Goal: Task Accomplishment & Management: Complete application form

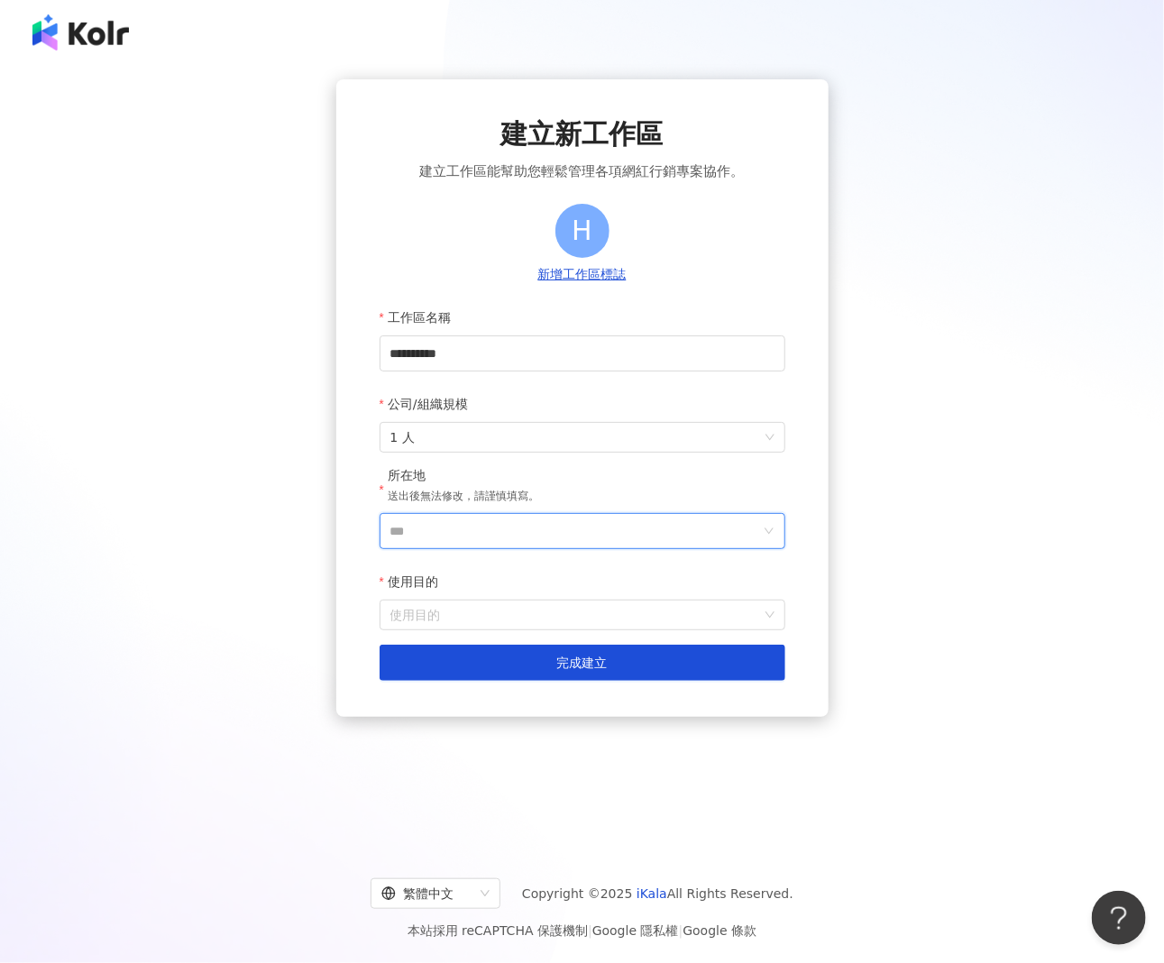
click at [447, 530] on input "***" at bounding box center [575, 531] width 370 height 34
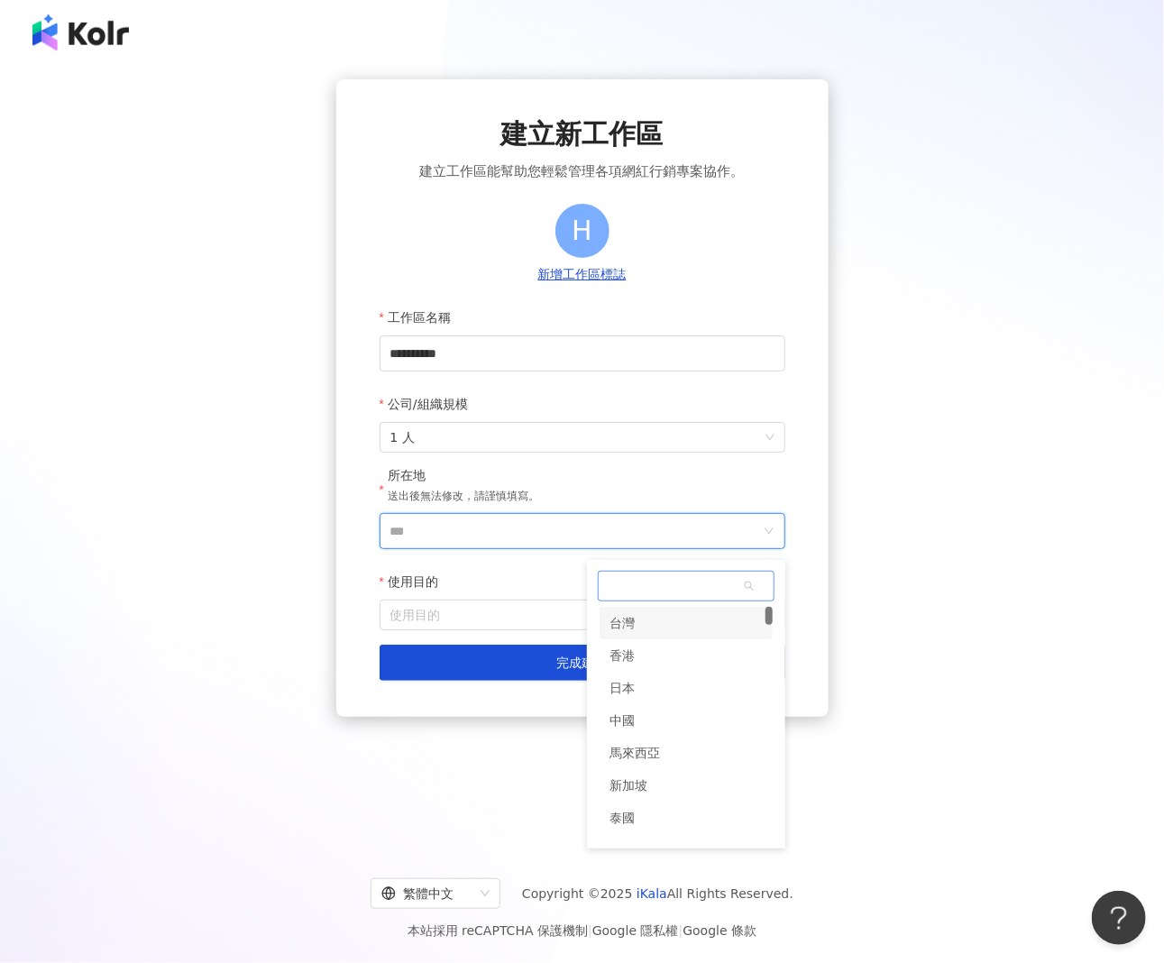
click at [627, 631] on div "台灣" at bounding box center [622, 623] width 25 height 32
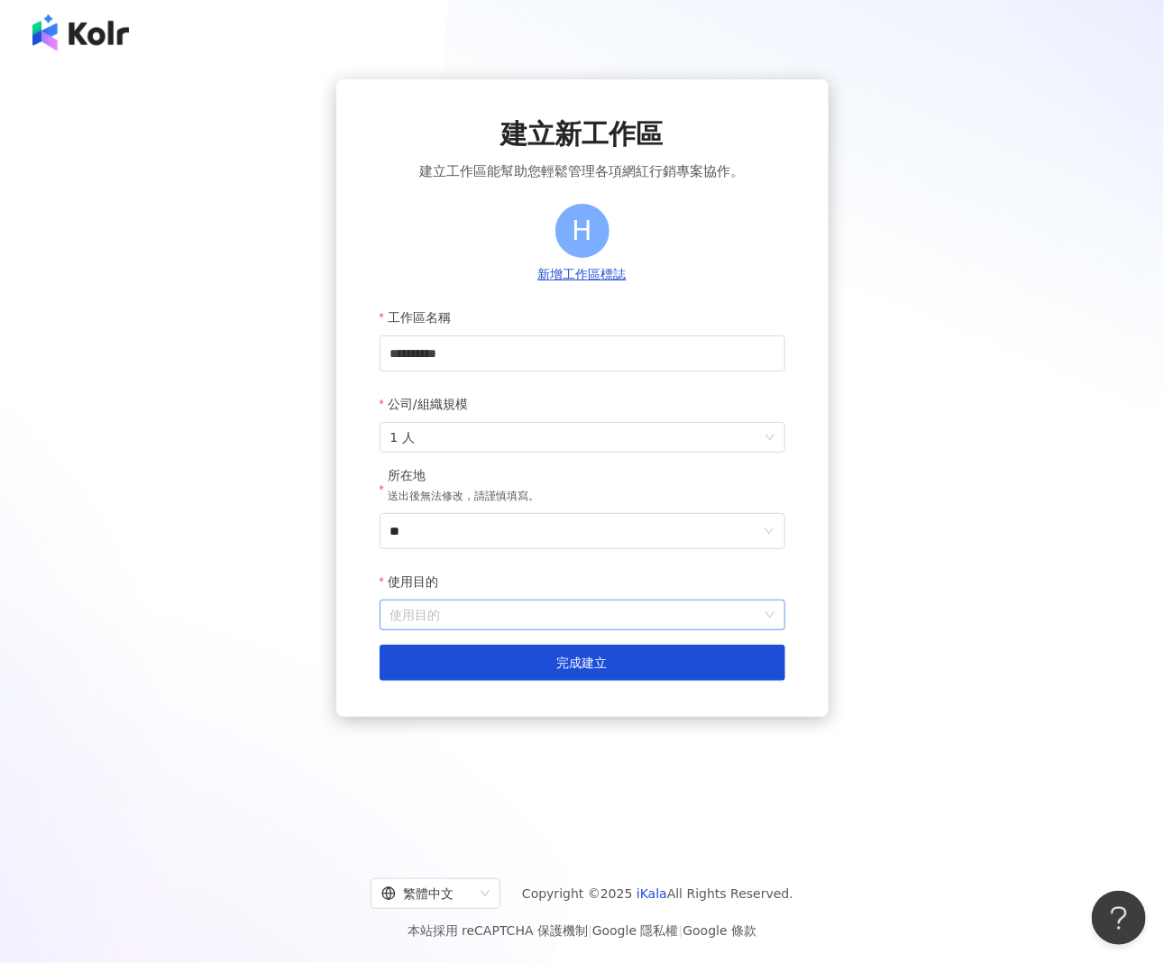
click at [502, 613] on input "使用目的" at bounding box center [582, 614] width 384 height 29
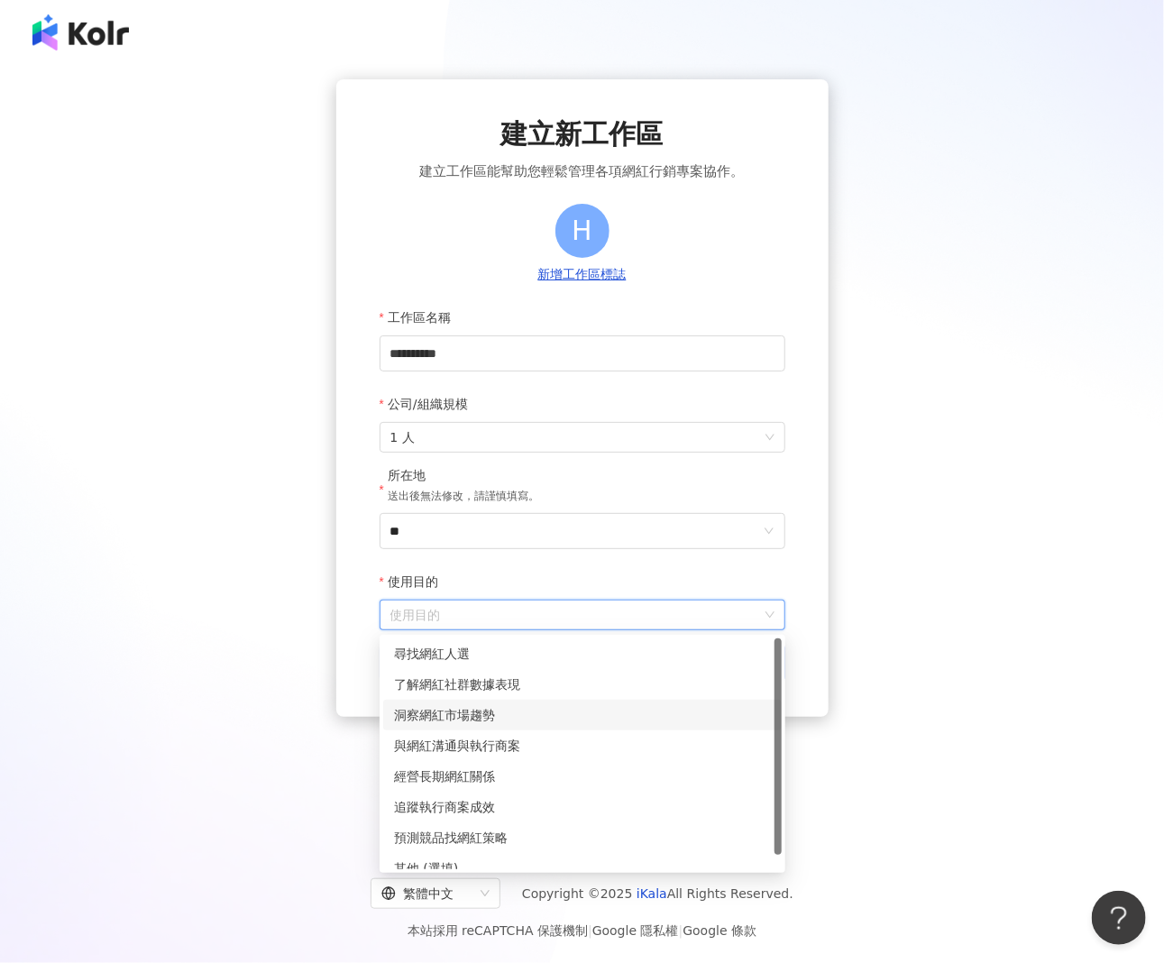
click at [467, 722] on div "洞察網紅市場趨勢" at bounding box center [582, 715] width 377 height 20
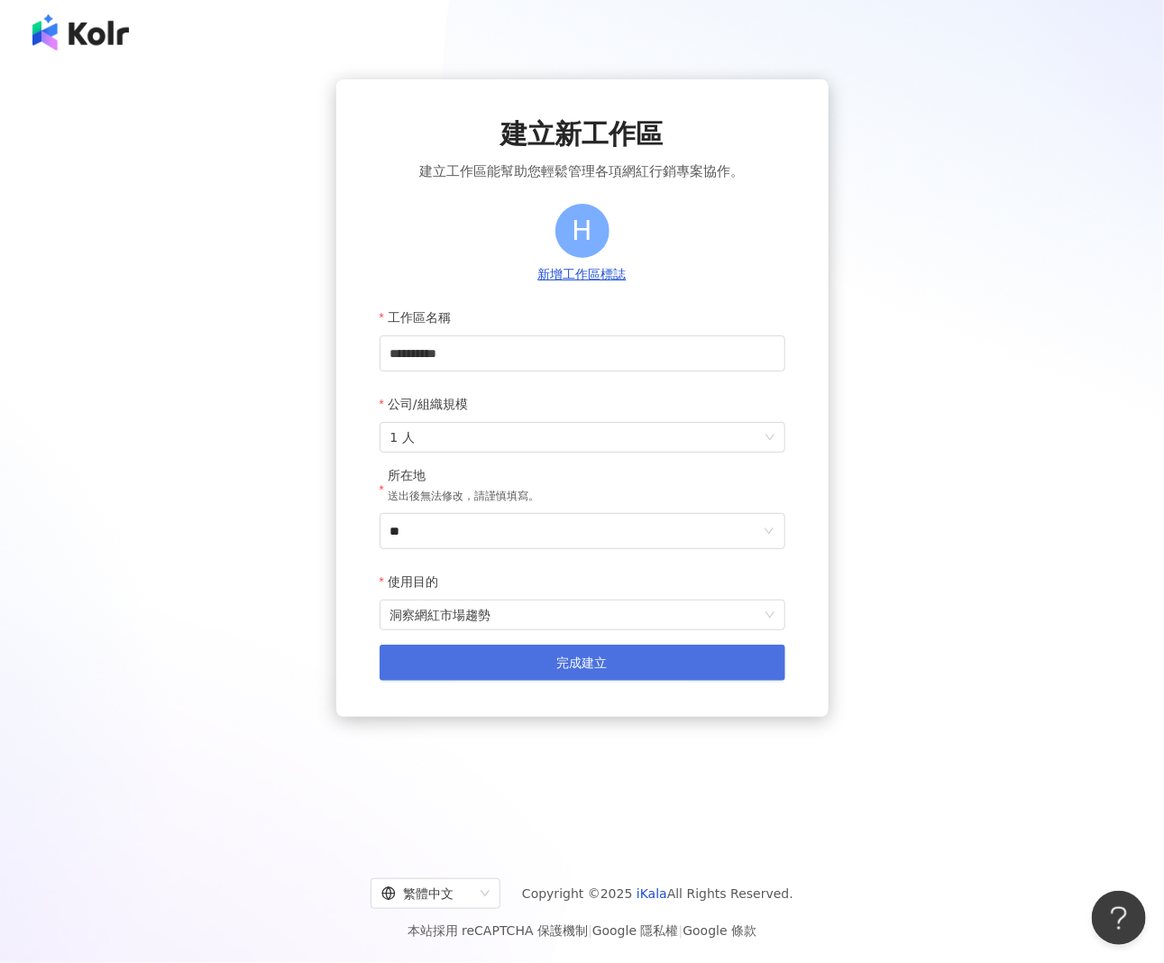
click at [519, 666] on button "完成建立" at bounding box center [583, 663] width 406 height 36
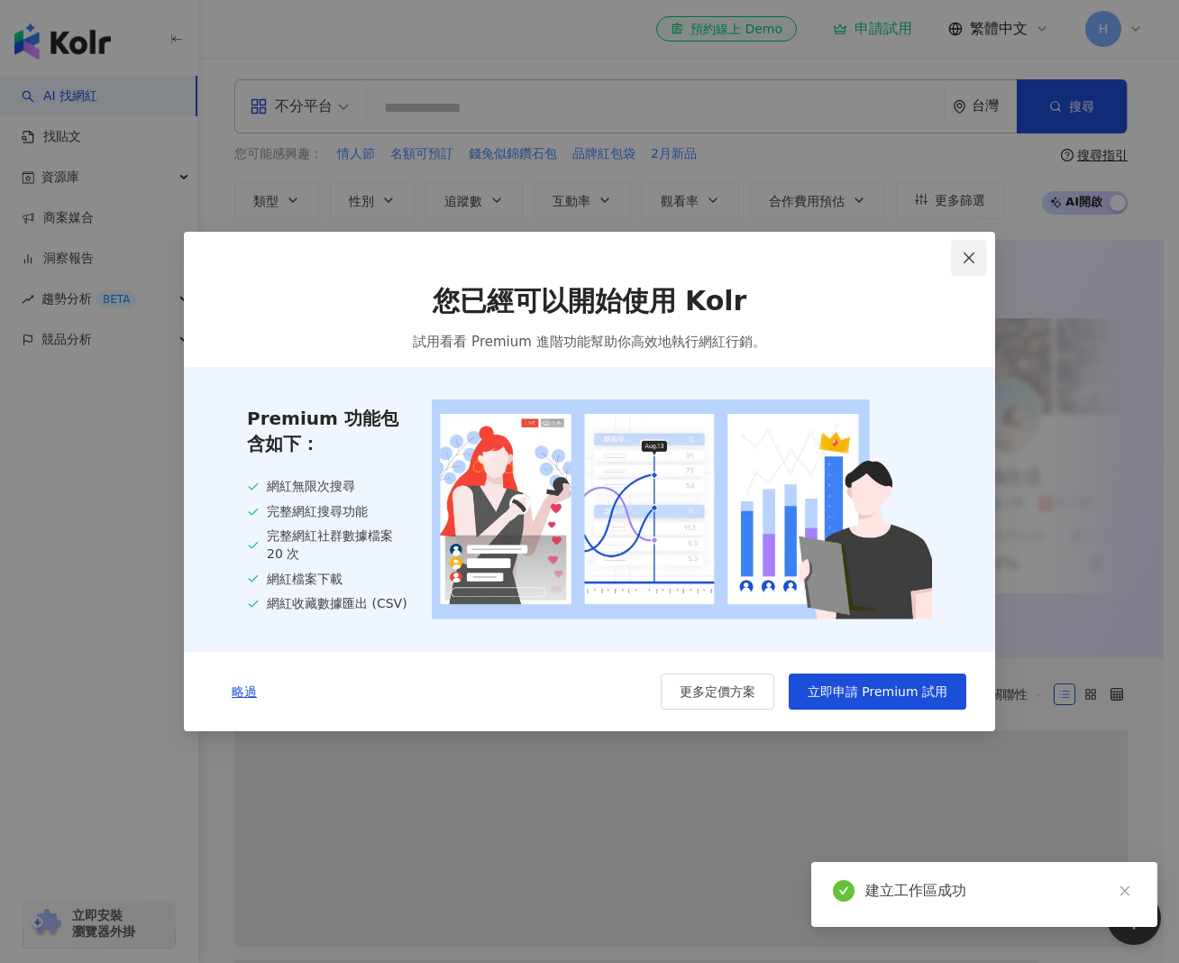
click at [968, 261] on icon "close" at bounding box center [969, 258] width 14 height 14
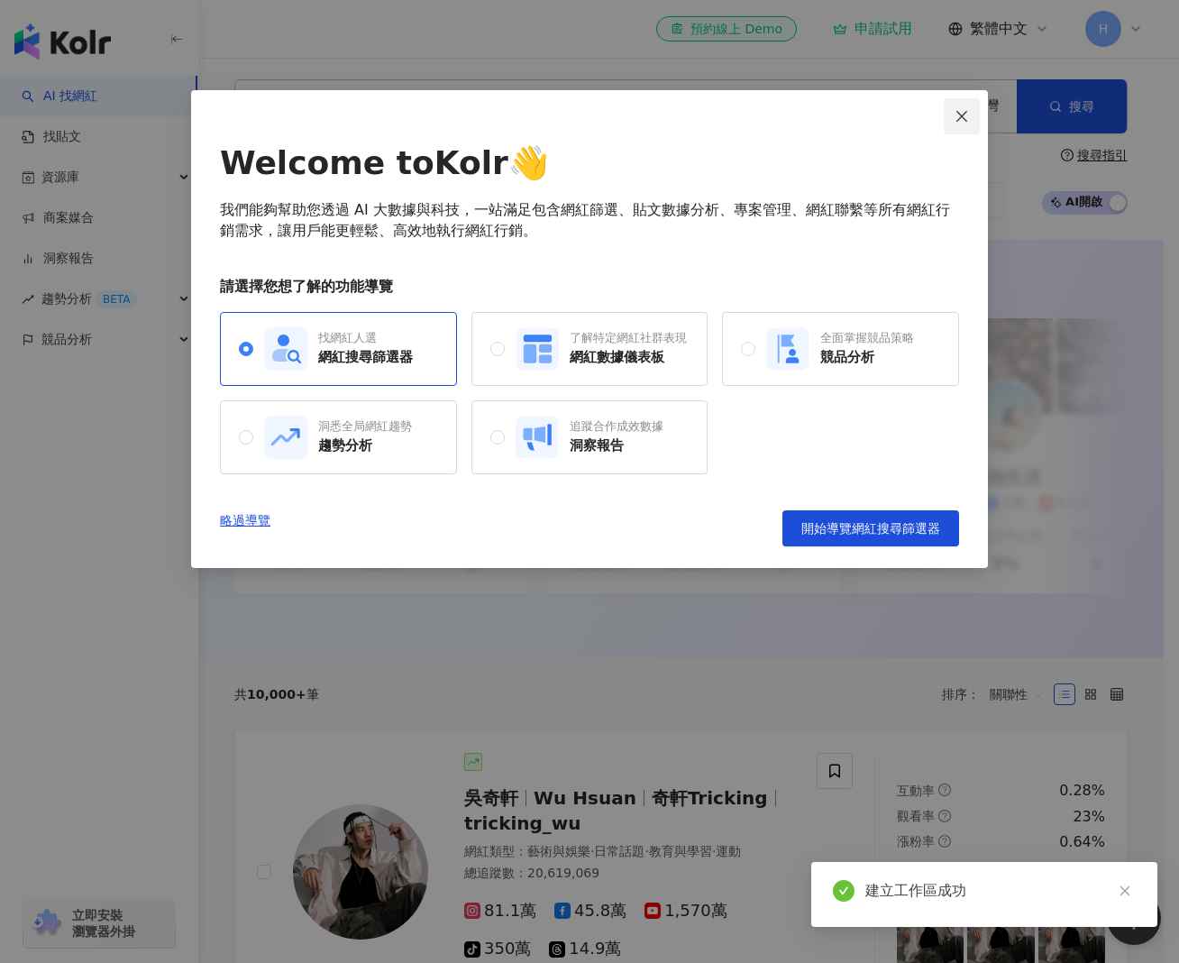
click at [950, 115] on span "Close" at bounding box center [962, 116] width 36 height 14
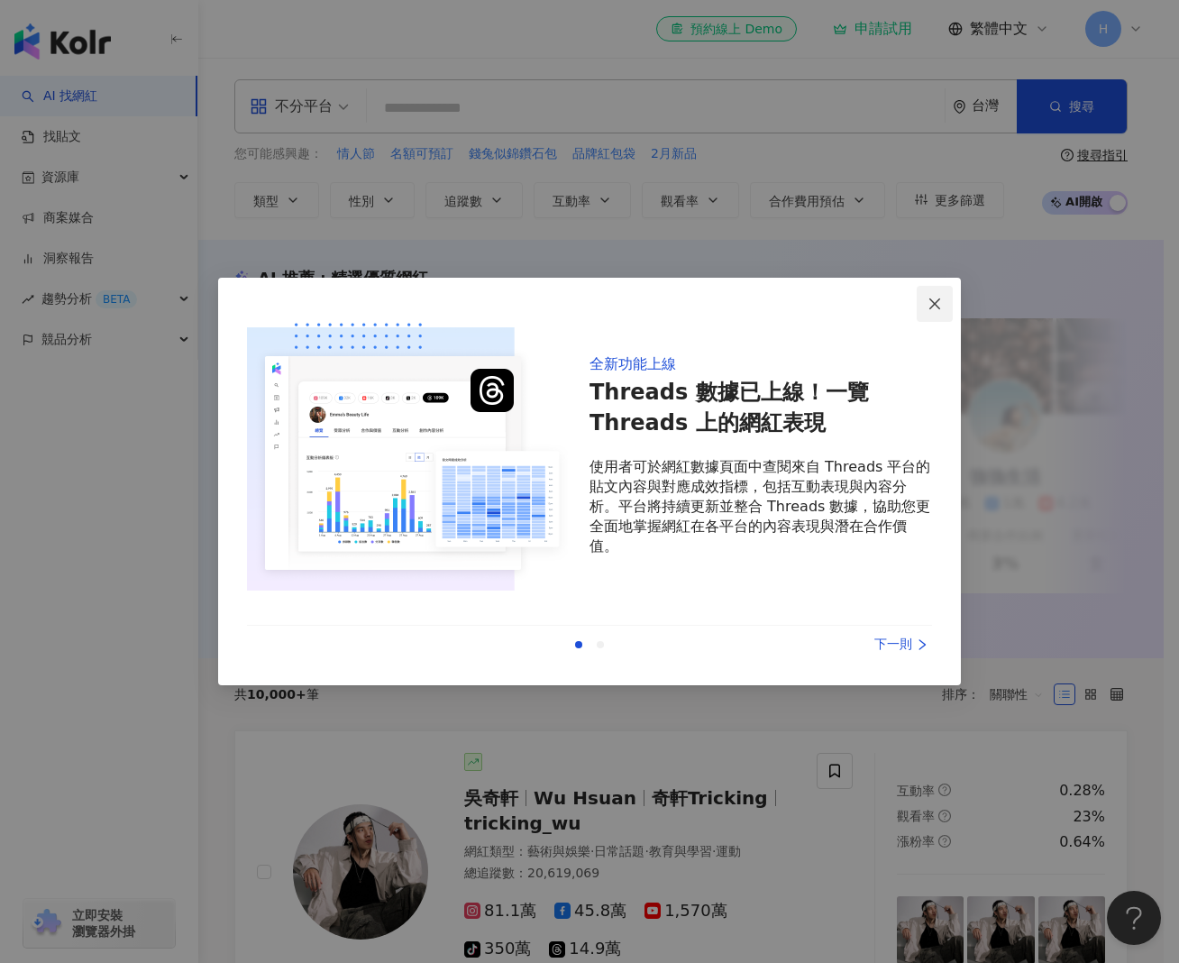
click at [921, 303] on span "Close" at bounding box center [935, 304] width 36 height 14
